Goal: Navigation & Orientation: Find specific page/section

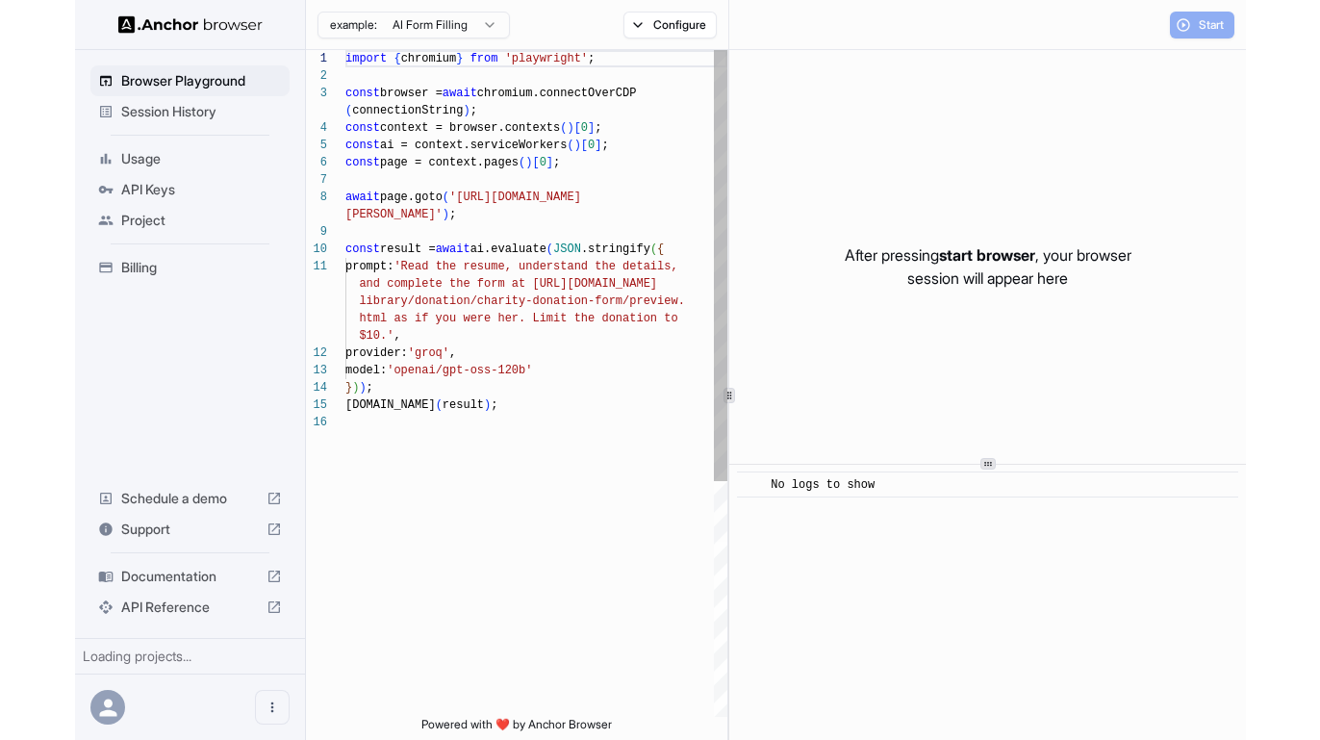
scroll to position [139, 0]
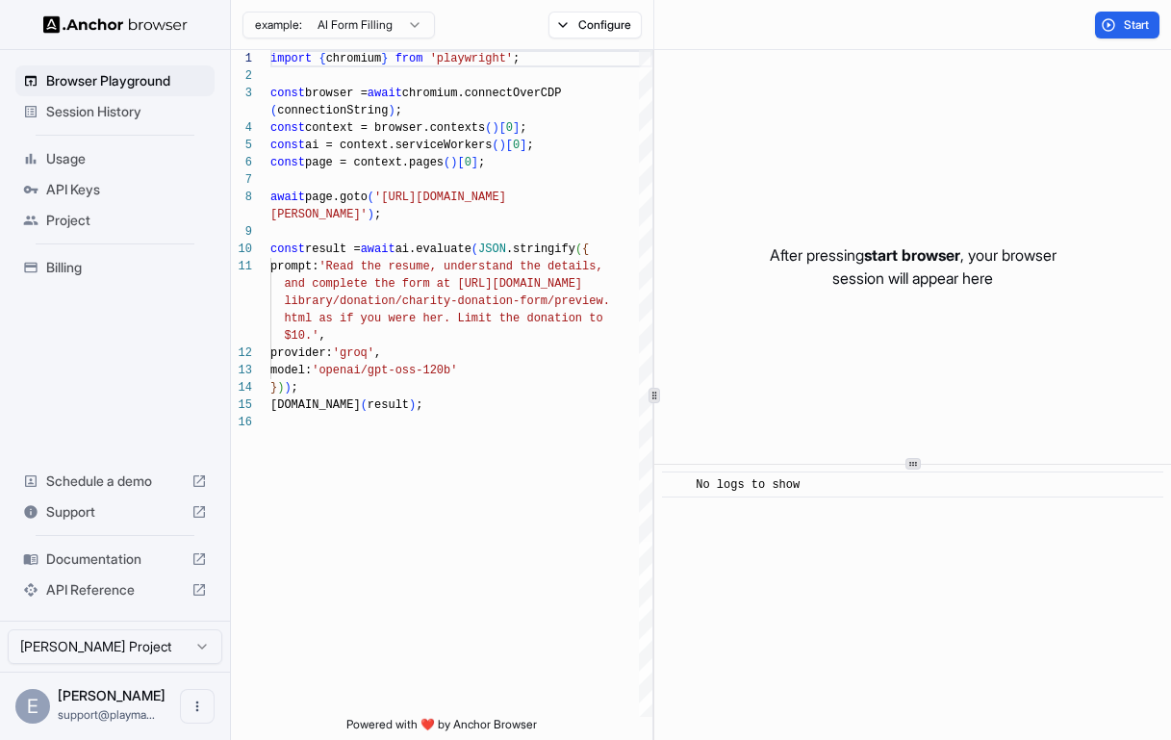
click at [98, 120] on div "Session History" at bounding box center [114, 111] width 199 height 31
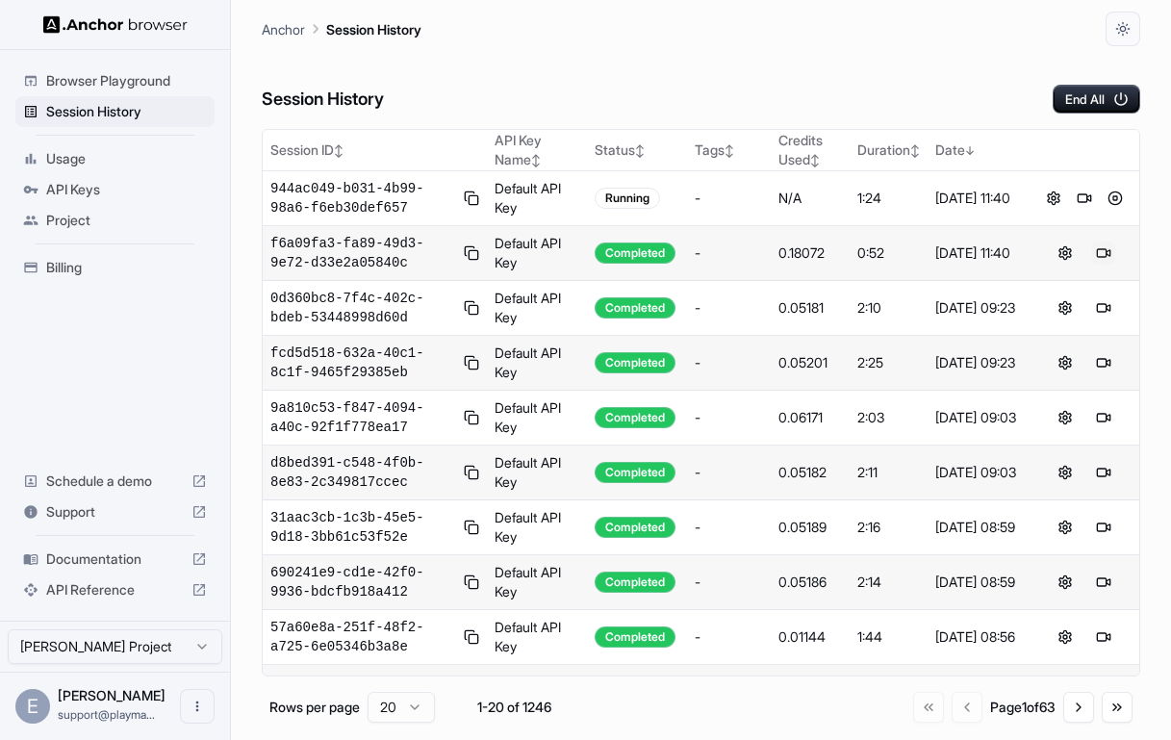
click at [1112, 254] on button at bounding box center [1103, 253] width 23 height 23
